Goal: Information Seeking & Learning: Learn about a topic

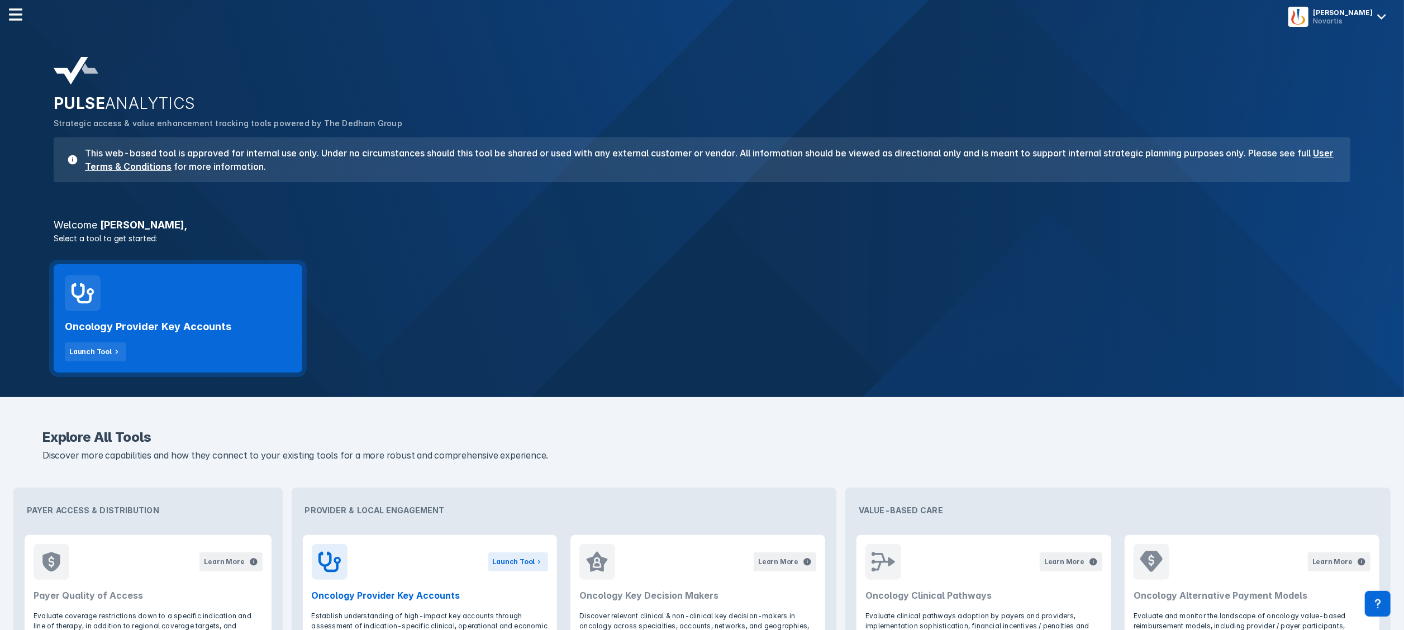
click at [179, 309] on div "Oncology Provider Key Accounts Launch Tool" at bounding box center [178, 318] width 249 height 108
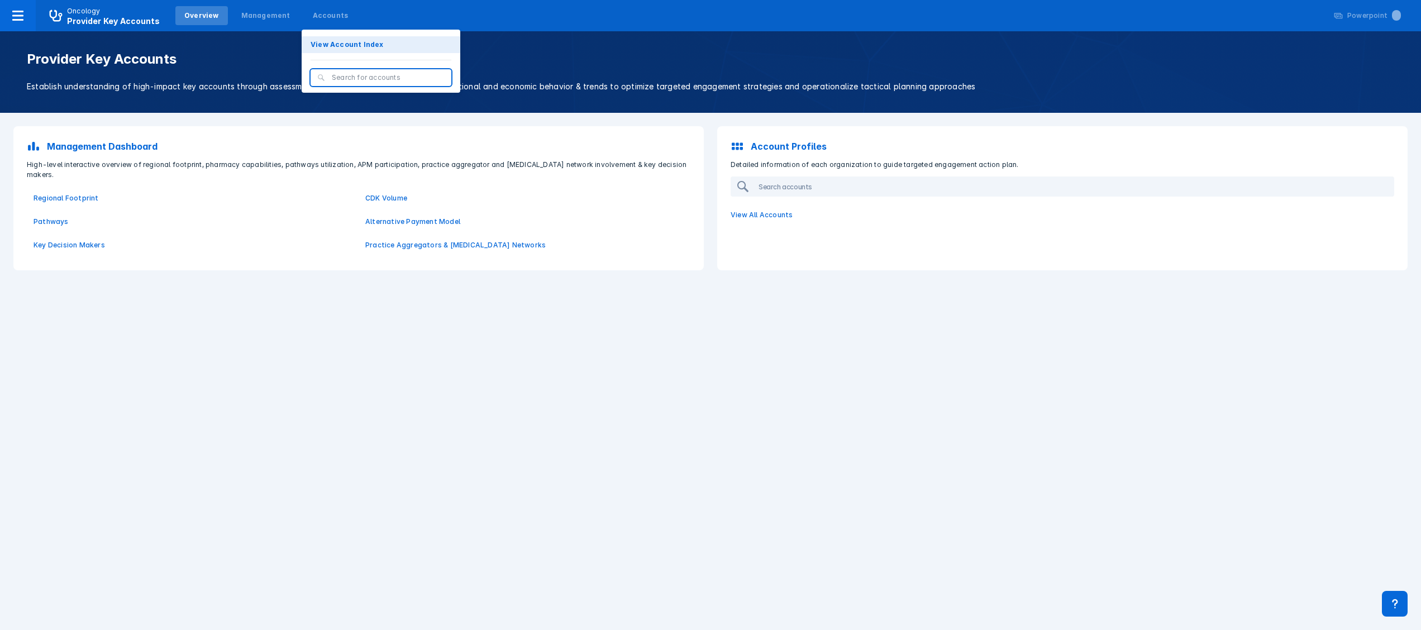
click at [314, 41] on p "View Account Index" at bounding box center [347, 45] width 73 height 10
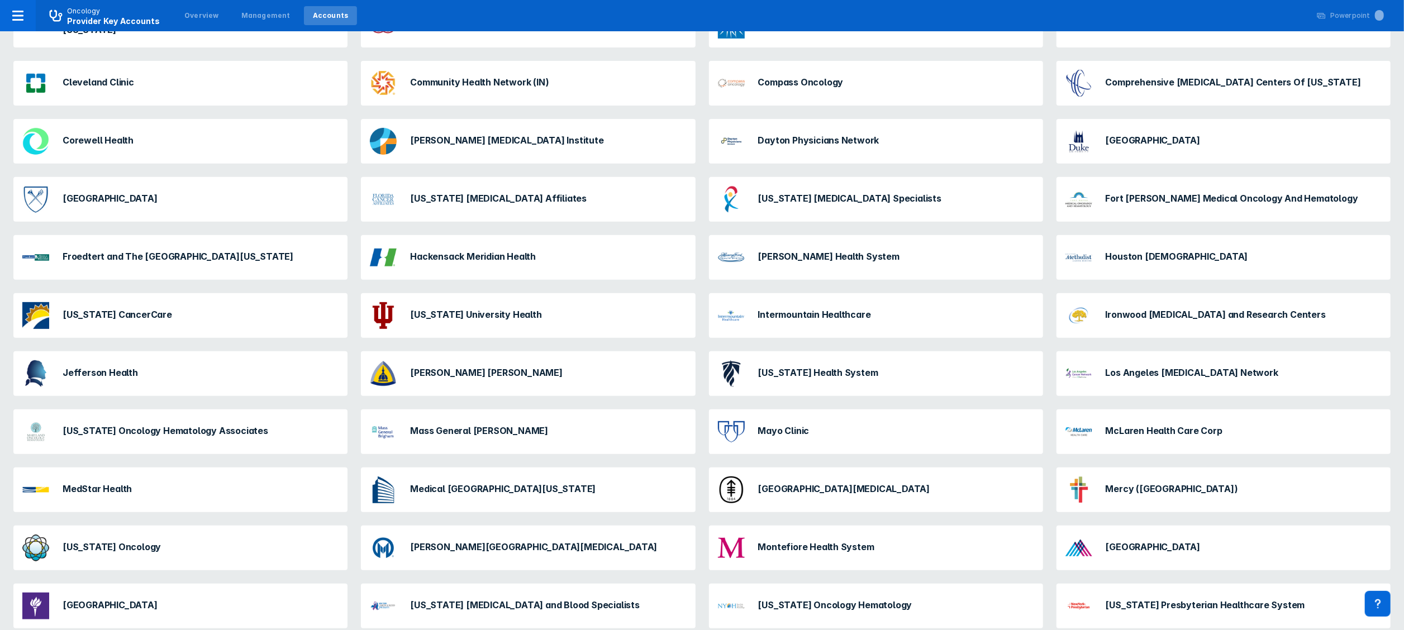
scroll to position [484, 0]
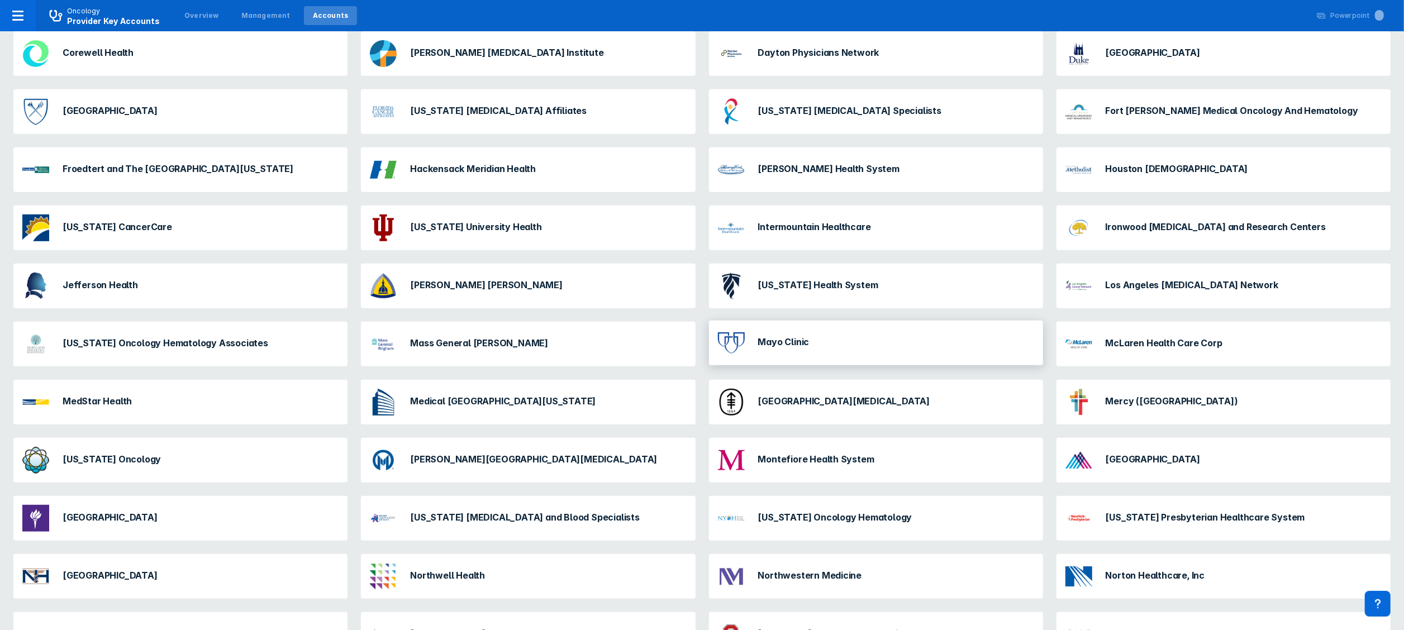
click at [774, 340] on h3 "Mayo Clinic" at bounding box center [783, 341] width 51 height 11
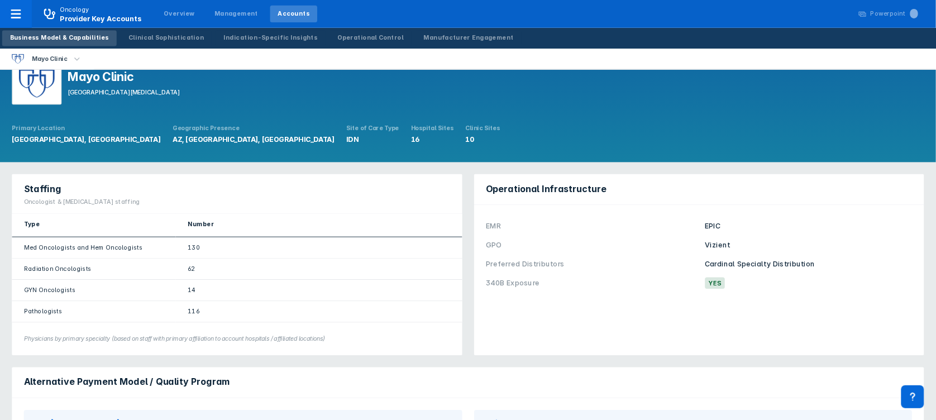
scroll to position [22, 0]
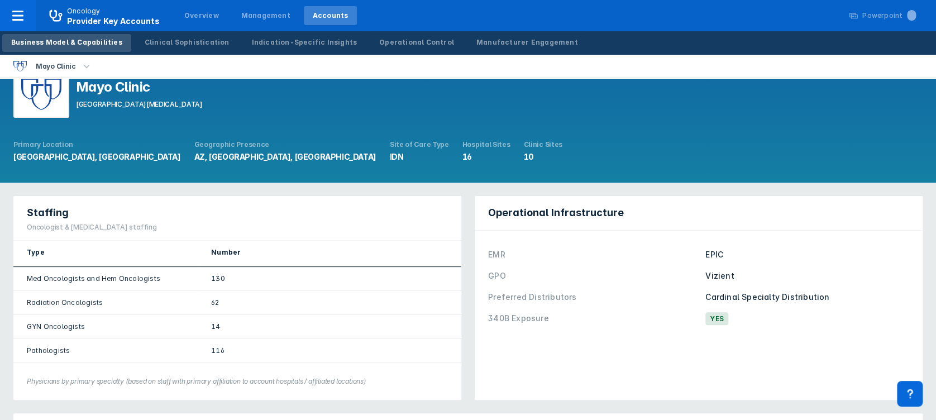
drag, startPoint x: 1404, startPoint y: 4, endPoint x: 495, endPoint y: 117, distance: 915.6
click at [495, 117] on div "Mayo Clinic Mayo Clinic Cancer Center" at bounding box center [311, 95] width 597 height 50
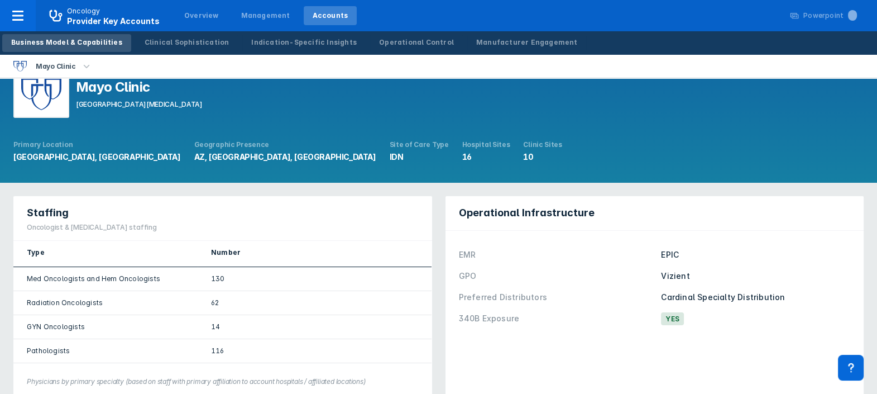
drag, startPoint x: 886, startPoint y: 3, endPoint x: 388, endPoint y: 126, distance: 512.4
click at [388, 126] on div "Mayo Clinic Mayo Clinic Cancer Center Primary Location Rochester, MN Geographic…" at bounding box center [292, 119] width 585 height 126
click at [168, 42] on div "Clinical Sophistication" at bounding box center [187, 42] width 85 height 10
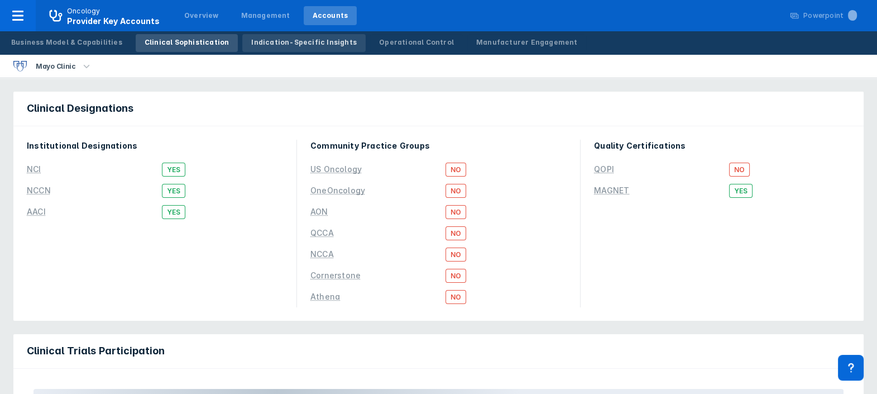
click at [275, 42] on div "Indication-Specific Insights" at bounding box center [304, 42] width 106 height 10
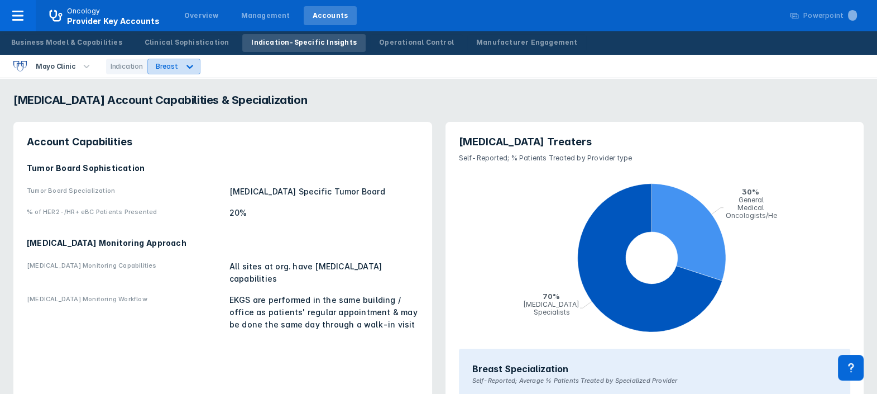
click at [184, 65] on icon at bounding box center [189, 66] width 11 height 11
click at [163, 110] on div "PNH" at bounding box center [163, 114] width 32 height 22
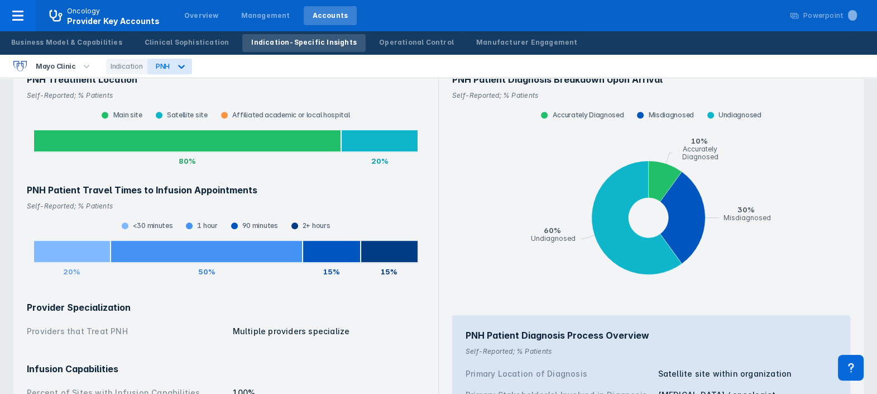
scroll to position [640, 0]
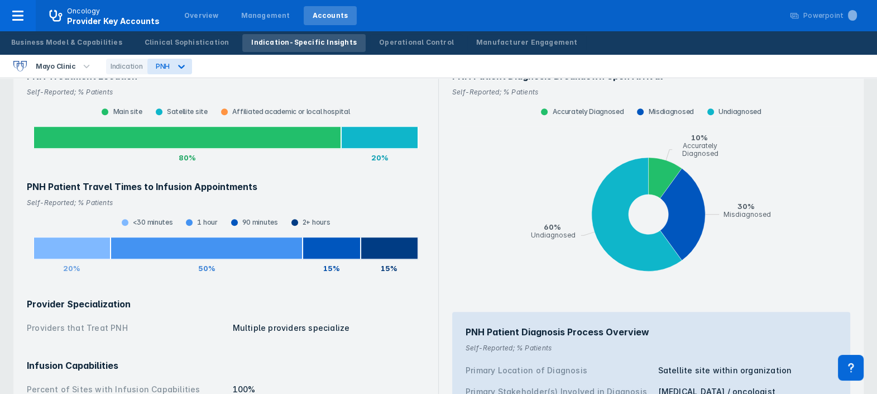
click at [512, 148] on icon "pie chart , with 3 points. Min value is 0.1, max value is 0.6." at bounding box center [651, 215] width 385 height 179
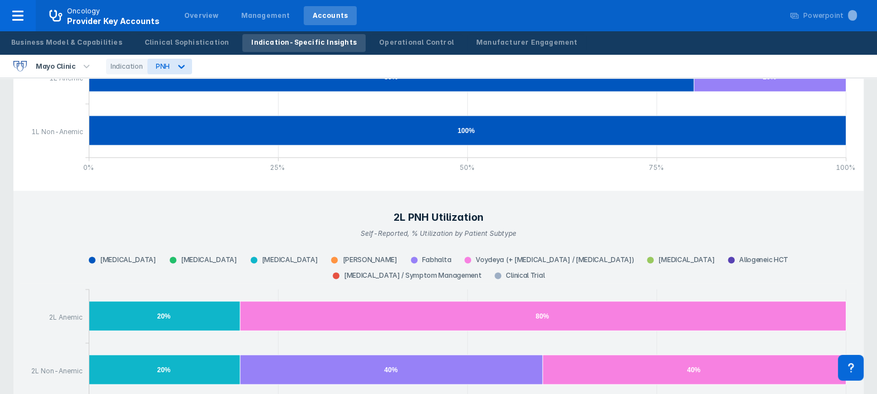
scroll to position [2108, 0]
